Goal: Information Seeking & Learning: Learn about a topic

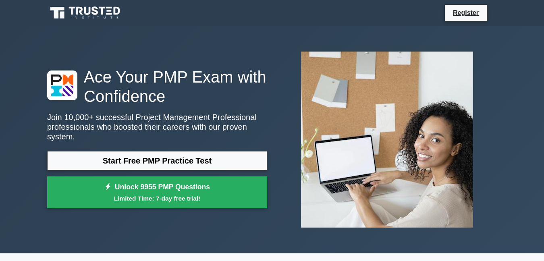
click at [151, 163] on link "Start Free PMP Practice Test" at bounding box center [157, 160] width 220 height 19
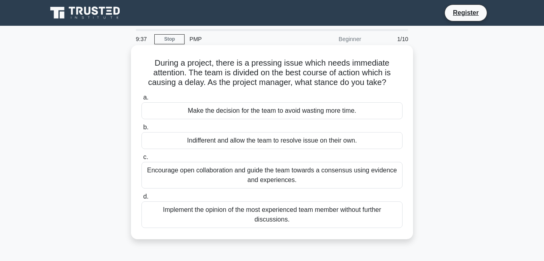
click at [168, 105] on div "Make the decision for the team to avoid wasting more time." at bounding box center [271, 110] width 261 height 17
click at [141, 100] on input "a. Make the decision for the team to avoid wasting more time." at bounding box center [141, 97] width 0 height 5
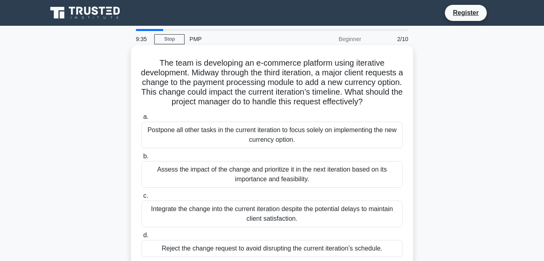
click at [162, 121] on div "a. Postpone all other tasks in the current iteration to focus solely on impleme…" at bounding box center [272, 184] width 271 height 148
click at [162, 121] on div "9:32 Stop PMP Beginner 2/10 The team is developing an e-commerce platform using…" at bounding box center [272, 230] width 460 height 403
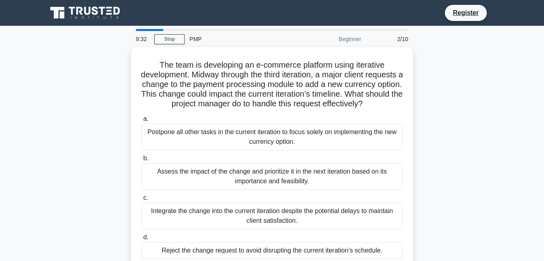
scroll to position [174, 0]
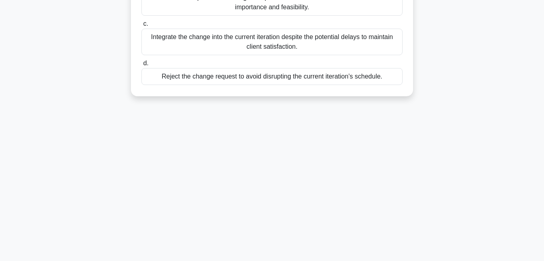
click at [162, 121] on div "9:32 Stop PMP Beginner 2/10 The team is developing an e-commerce platform using…" at bounding box center [272, 56] width 460 height 403
click at [162, 121] on div "9:31 Stop PMP Beginner 2/10 The team is developing an e-commerce platform using…" at bounding box center [272, 56] width 460 height 403
